Goal: Contribute content: Add original content to the website for others to see

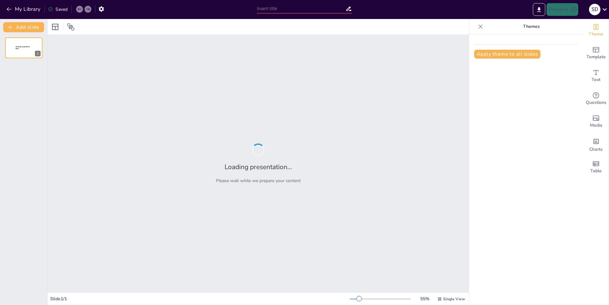
type input "Leidy Bug: Historias Locas de un Mundo Digital"
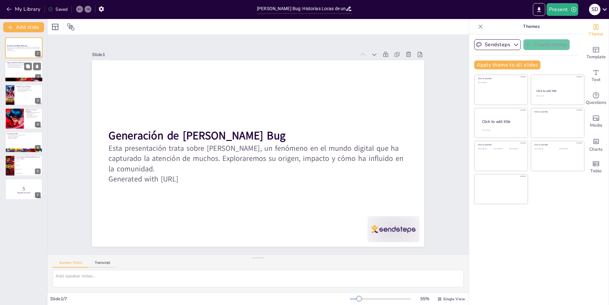
checkbox input "true"
click at [33, 74] on div at bounding box center [24, 72] width 38 height 22
type textarea "El origen de Leidy Bug es fundamental para entender su impacto. Este error, aun…"
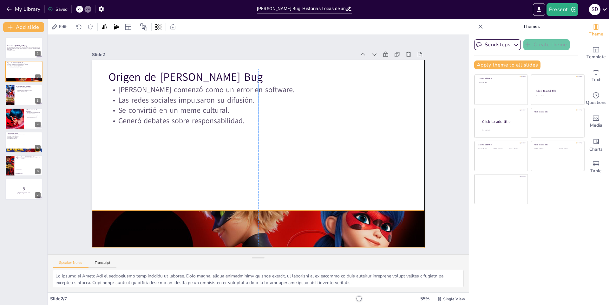
click at [187, 226] on div at bounding box center [185, 187] width 328 height 381
click at [476, 25] on div at bounding box center [481, 27] width 10 height 10
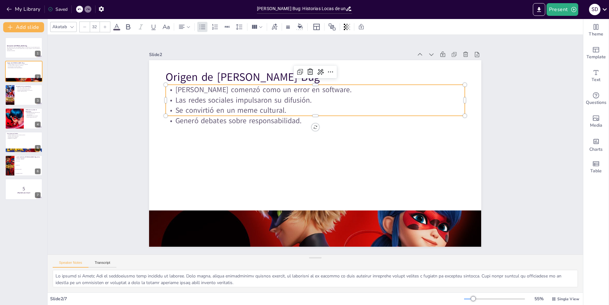
click at [380, 115] on div "Origen de Leidy Bug Leidy Bug comenzó como un error en software. Las redes soci…" at bounding box center [311, 153] width 379 height 306
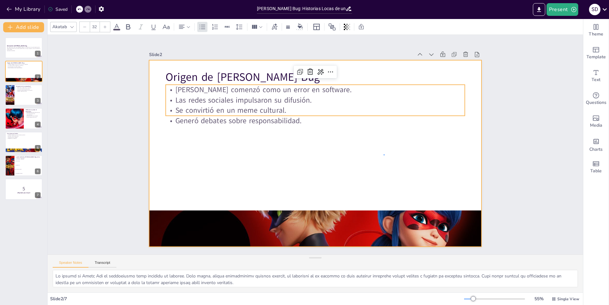
click at [385, 155] on div at bounding box center [317, 154] width 364 height 252
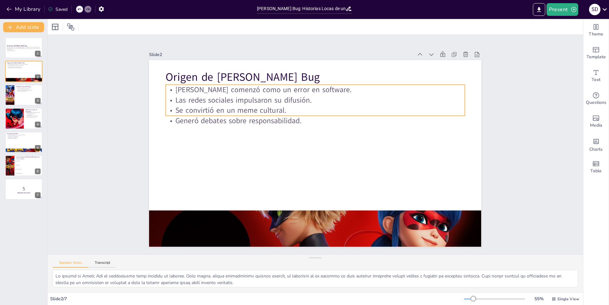
checkbox input "true"
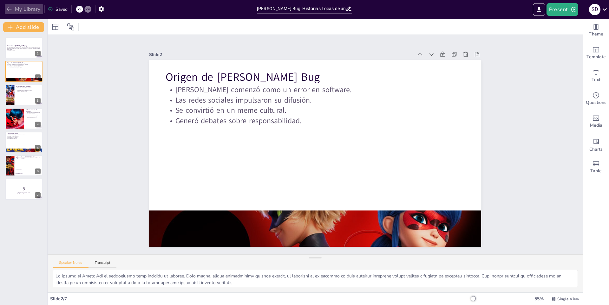
click at [25, 11] on button "My Library" at bounding box center [24, 9] width 38 height 10
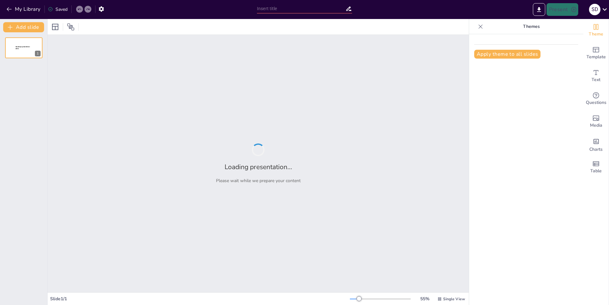
type input "Mariposas: Belleza y Diversidad en el Mundo Natural"
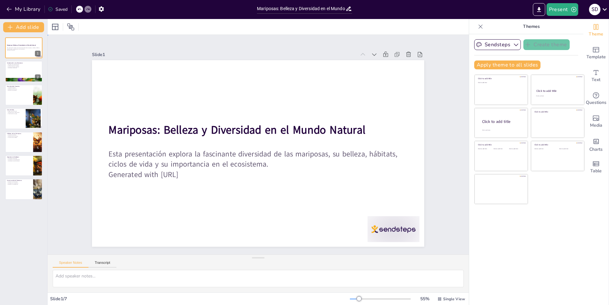
click at [448, 61] on div "Slide 1 Mariposas: Belleza y Diversidad en el Mundo Natural Esta presentación e…" at bounding box center [258, 145] width 445 height 461
click at [63, 12] on div "Saved" at bounding box center [58, 9] width 20 height 6
click at [64, 12] on div "Saved" at bounding box center [58, 9] width 20 height 6
click at [560, 12] on button "Present" at bounding box center [563, 9] width 32 height 13
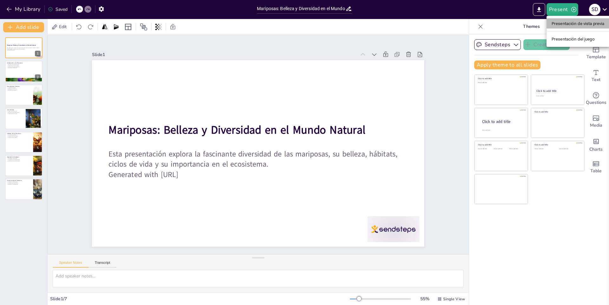
click at [561, 24] on font "Presentación de vista previa" at bounding box center [578, 23] width 53 height 5
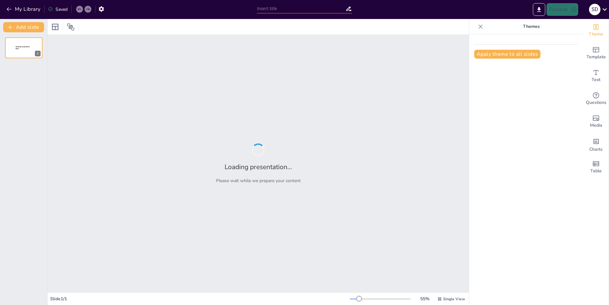
type input "Retos y Desafíos de la Monarquía en el Siglo XXI"
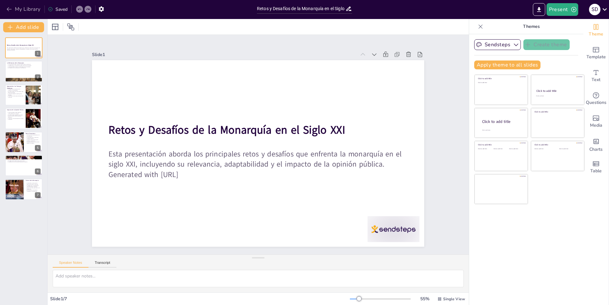
click at [33, 7] on button "My Library" at bounding box center [24, 9] width 38 height 10
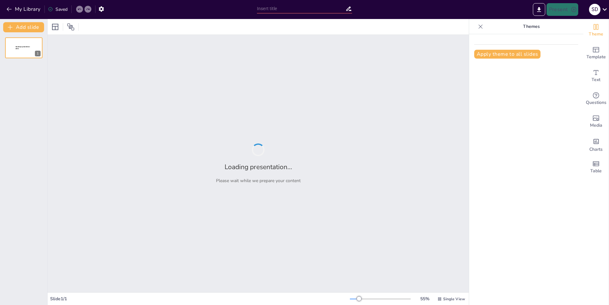
type input "Explorando el Mundo de Sapito"
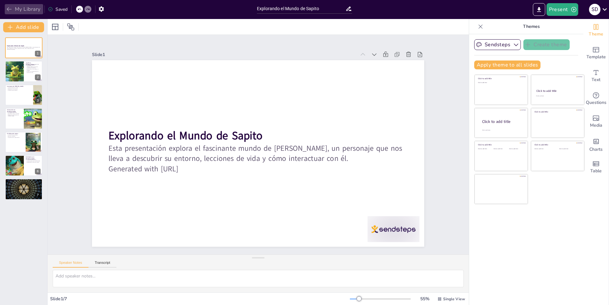
click at [32, 10] on button "My Library" at bounding box center [24, 9] width 38 height 10
